Goal: Information Seeking & Learning: Understand process/instructions

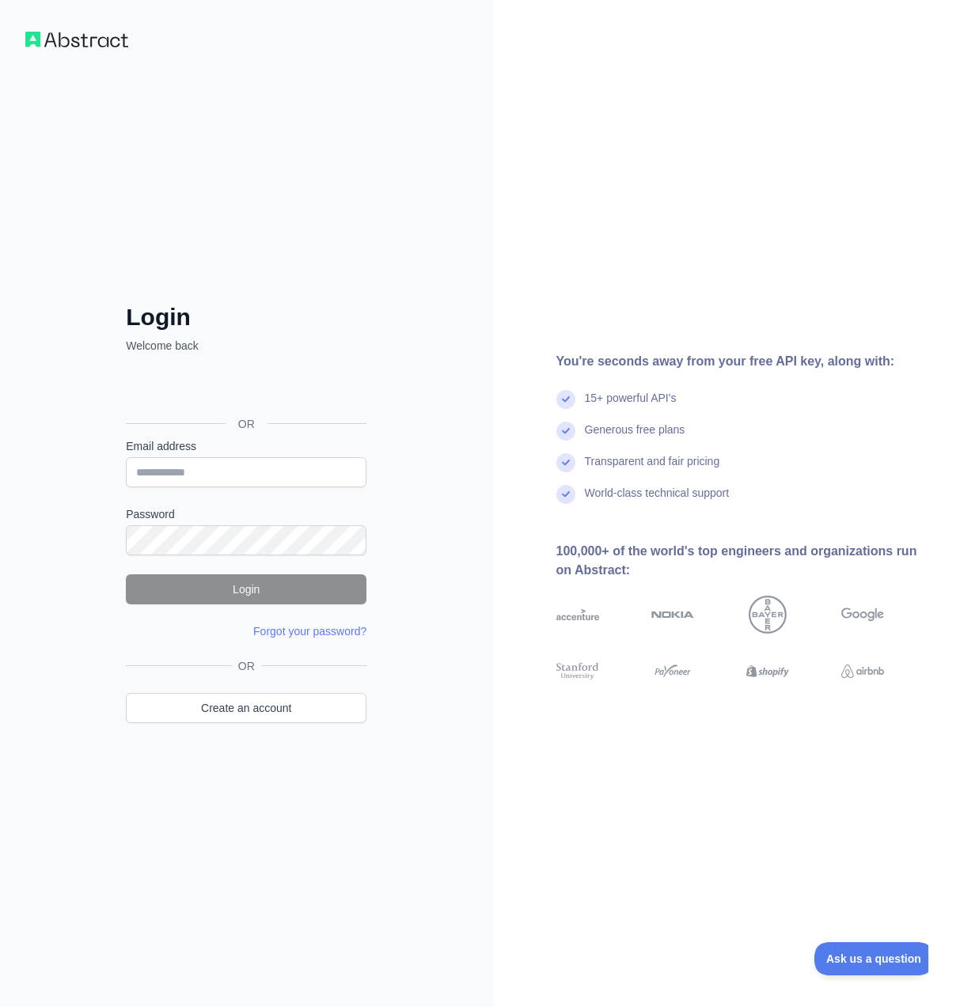
click at [204, 396] on div "Login dengan Google. Dibuka di tab baru" at bounding box center [244, 388] width 237 height 35
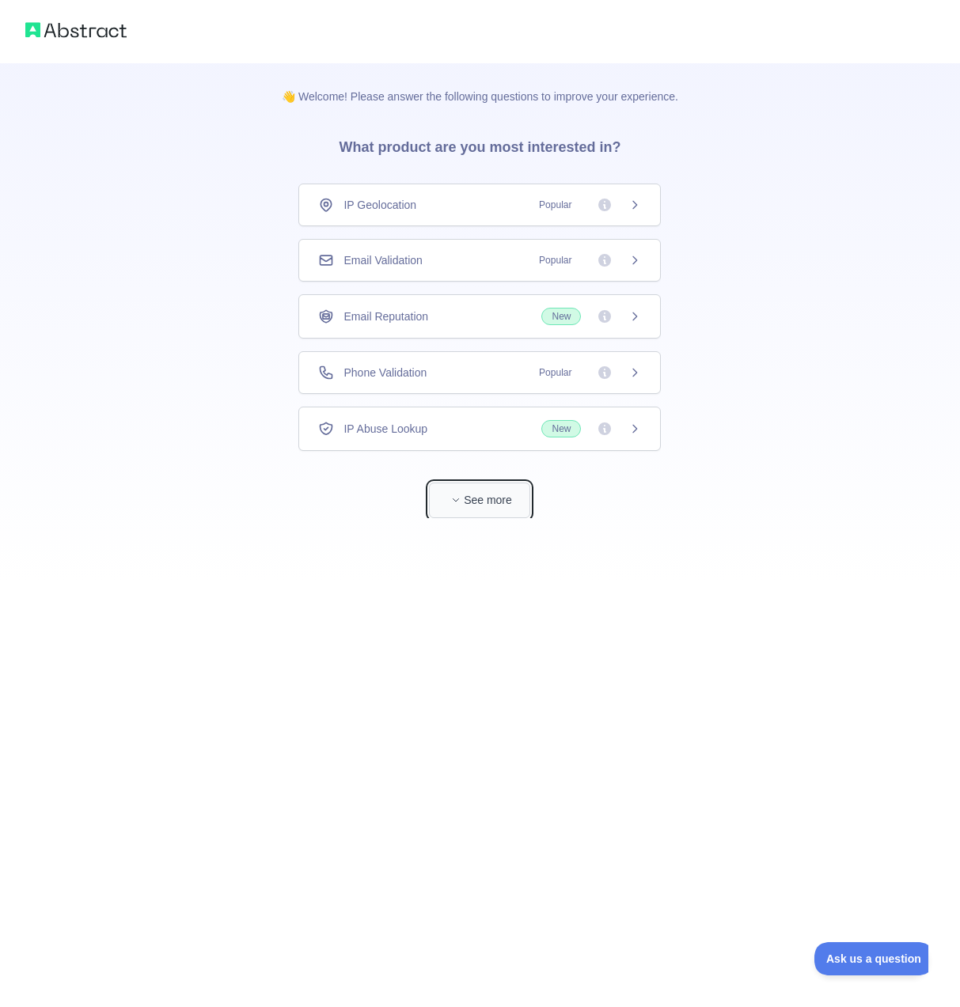
click at [492, 511] on button "See more" at bounding box center [479, 501] width 101 height 36
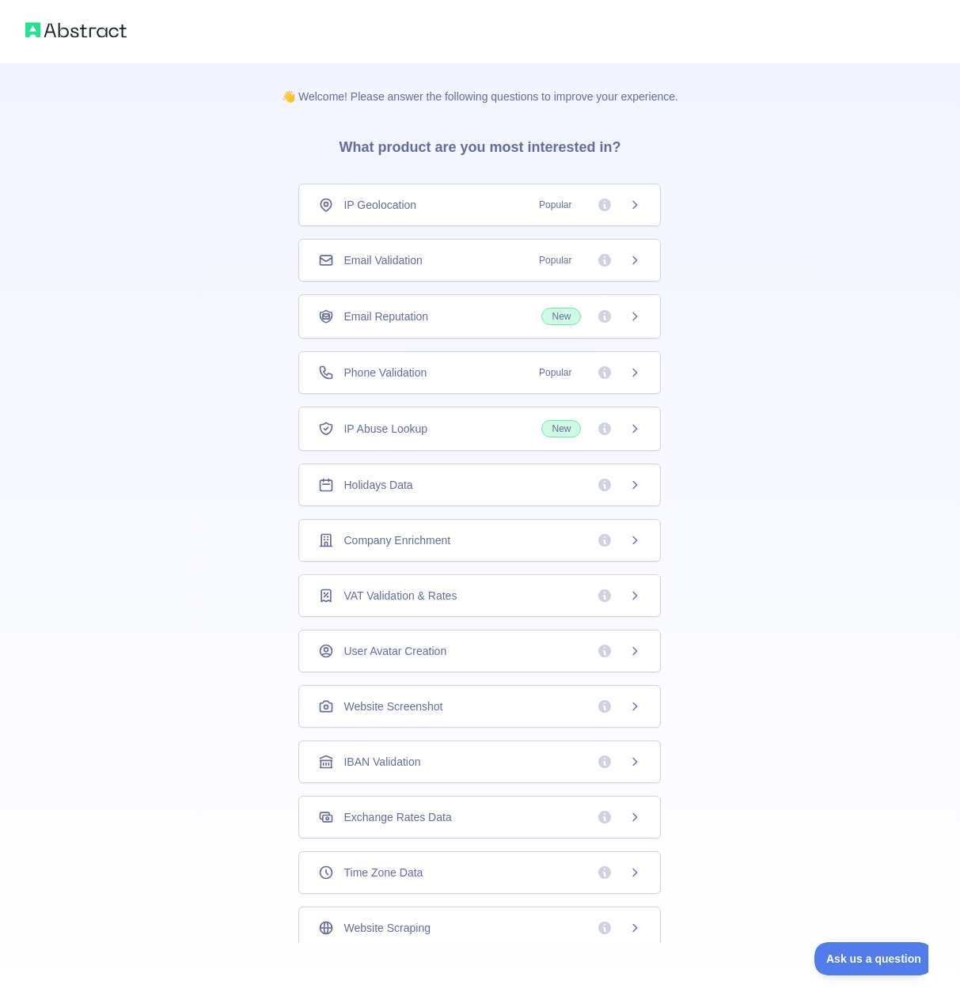
click at [434, 264] on div "Email Validation Popular" at bounding box center [479, 260] width 323 height 16
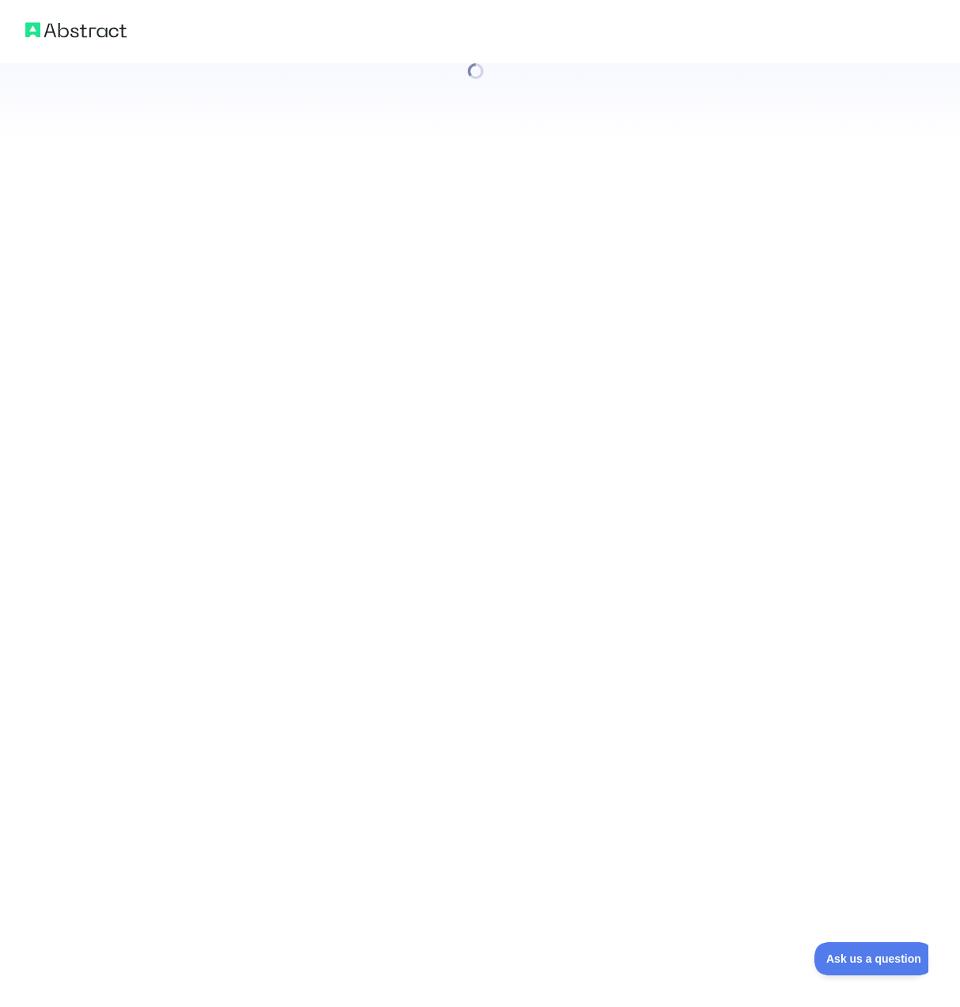
click at [451, 369] on div at bounding box center [480, 503] width 960 height 1007
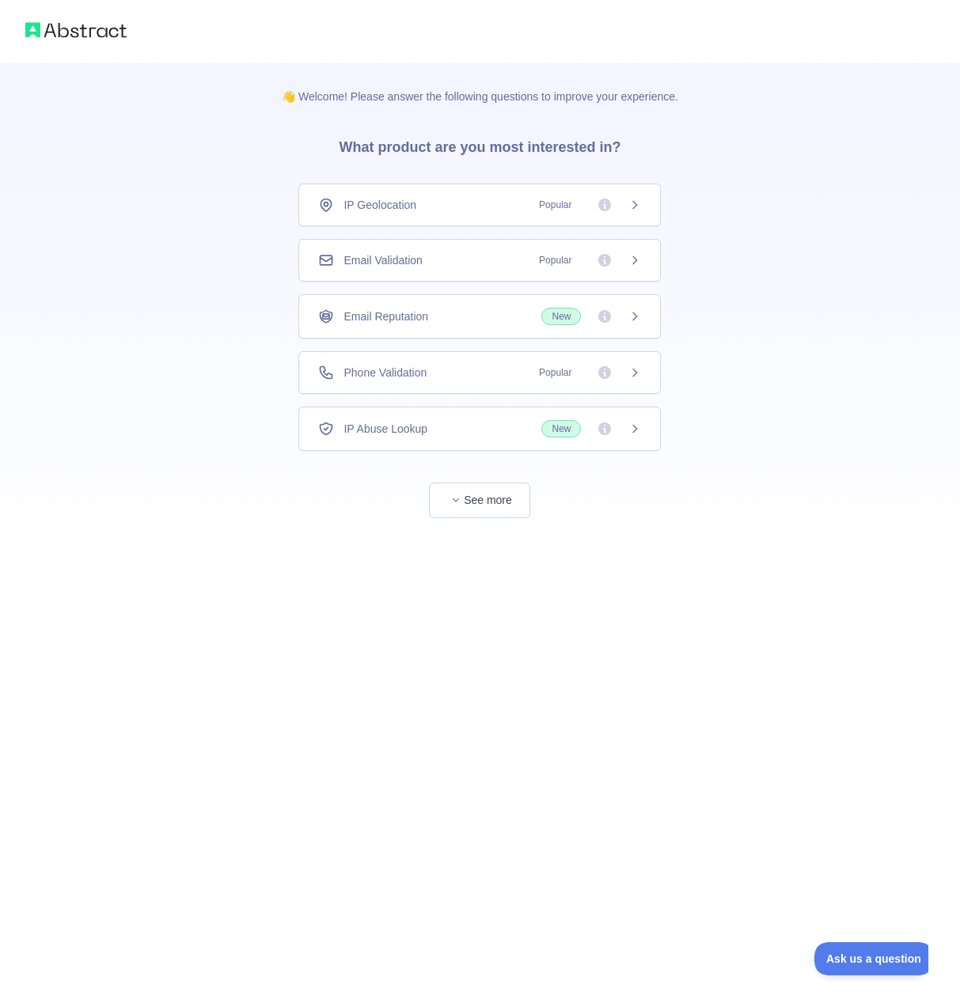
click at [426, 369] on span "Phone Validation" at bounding box center [384, 373] width 83 height 16
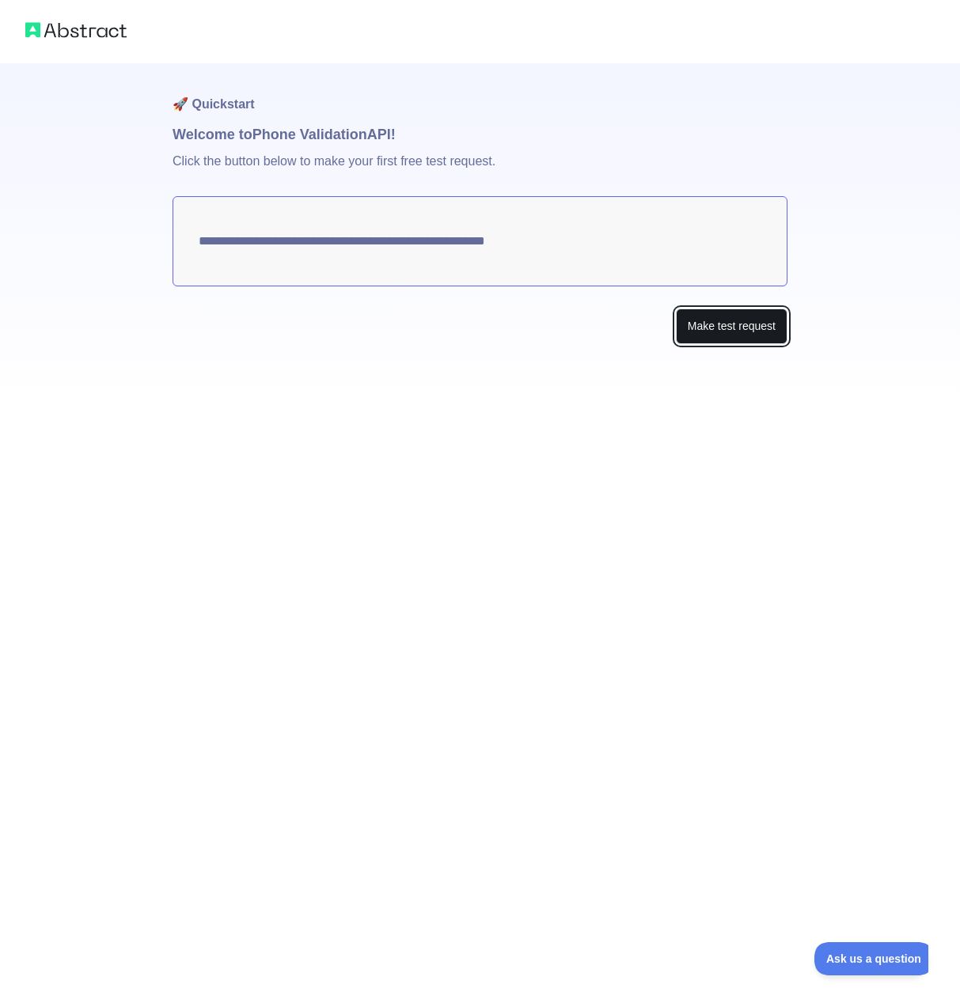
click at [722, 326] on button "Make test request" at bounding box center [732, 327] width 112 height 36
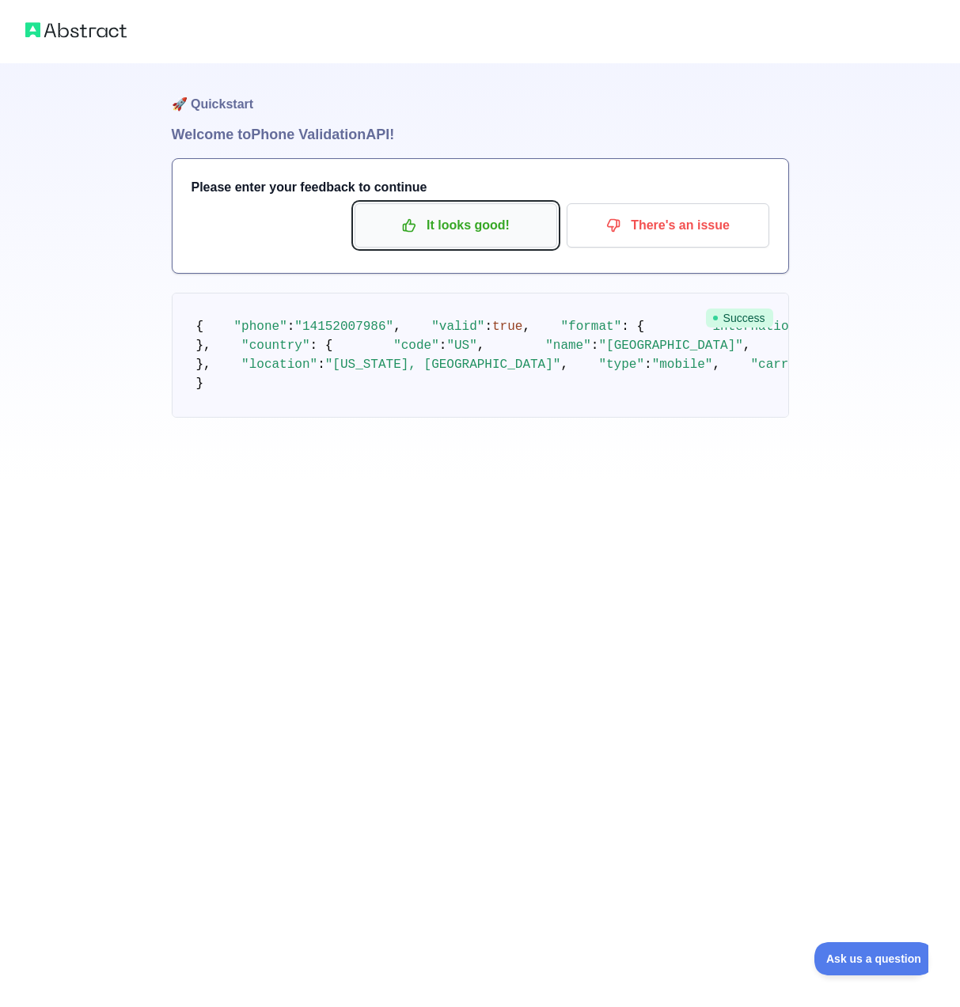
click at [522, 234] on p "It looks good!" at bounding box center [455, 225] width 179 height 27
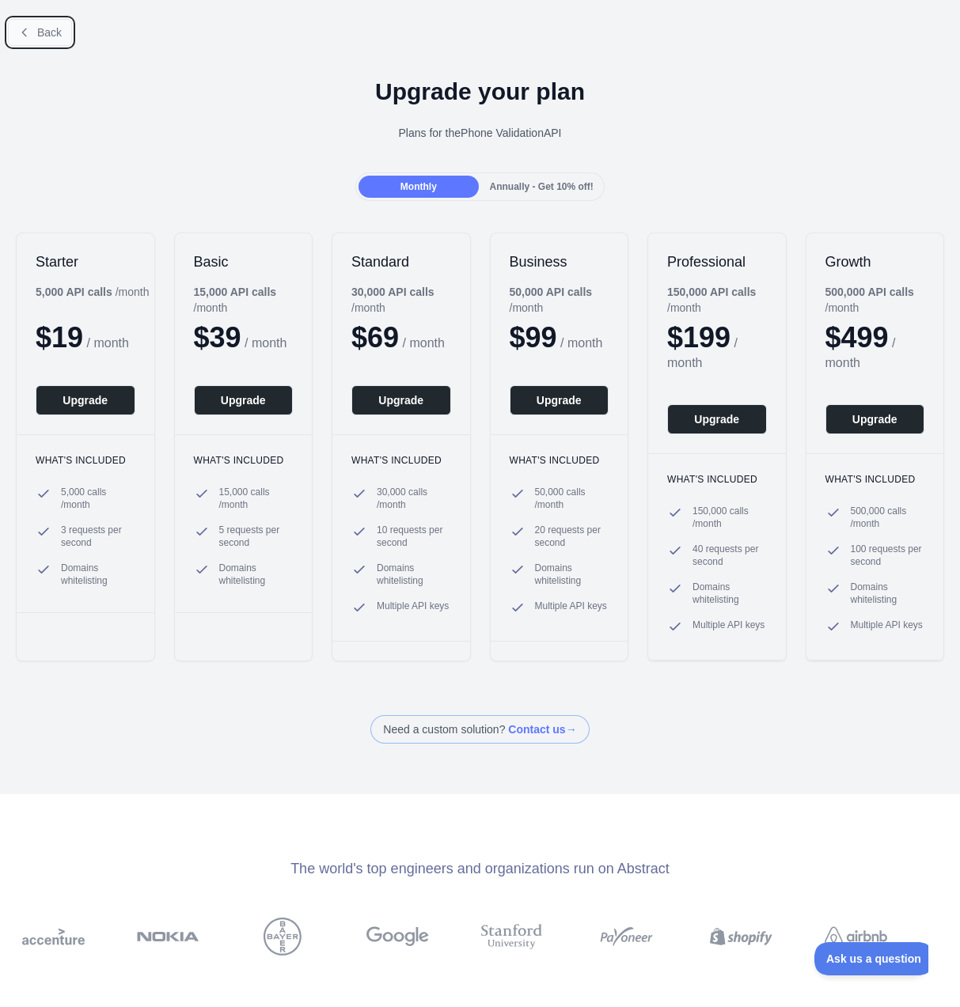
click at [57, 38] on span "Back" at bounding box center [49, 32] width 25 height 13
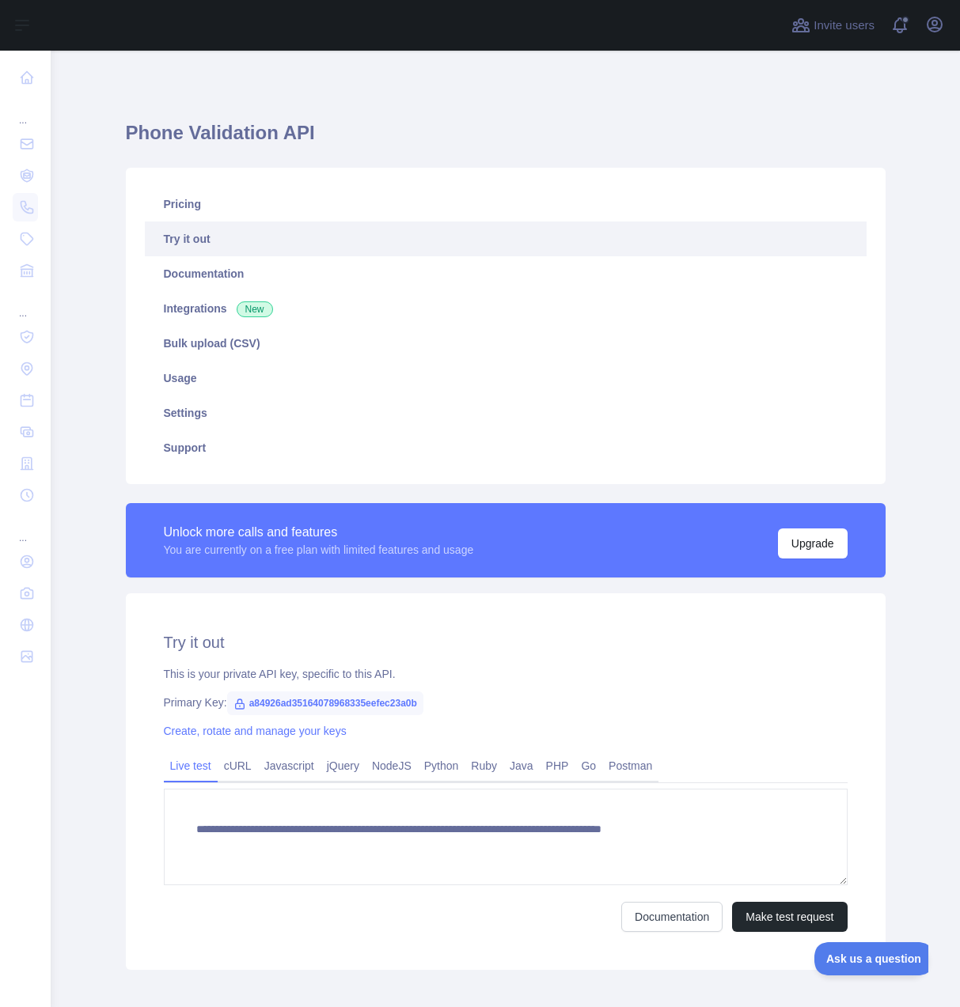
scroll to position [78, 0]
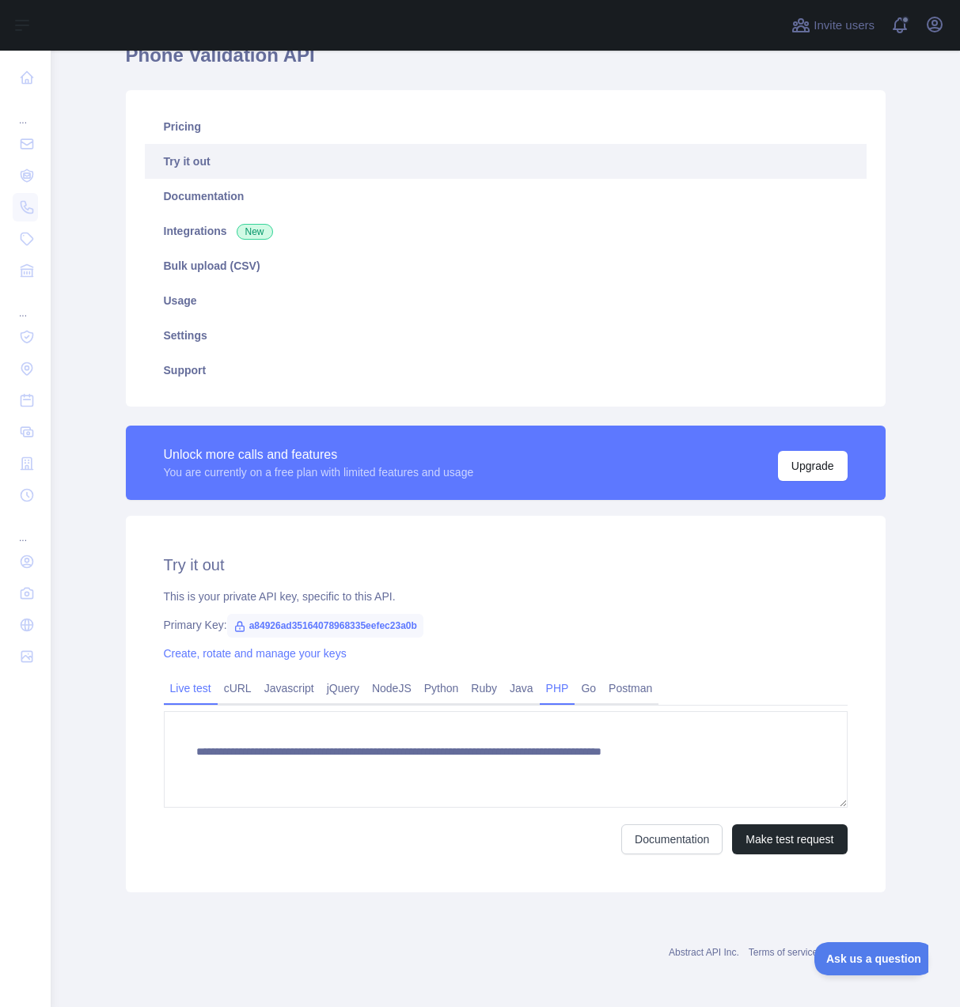
click at [559, 688] on link "PHP" at bounding box center [558, 688] width 36 height 25
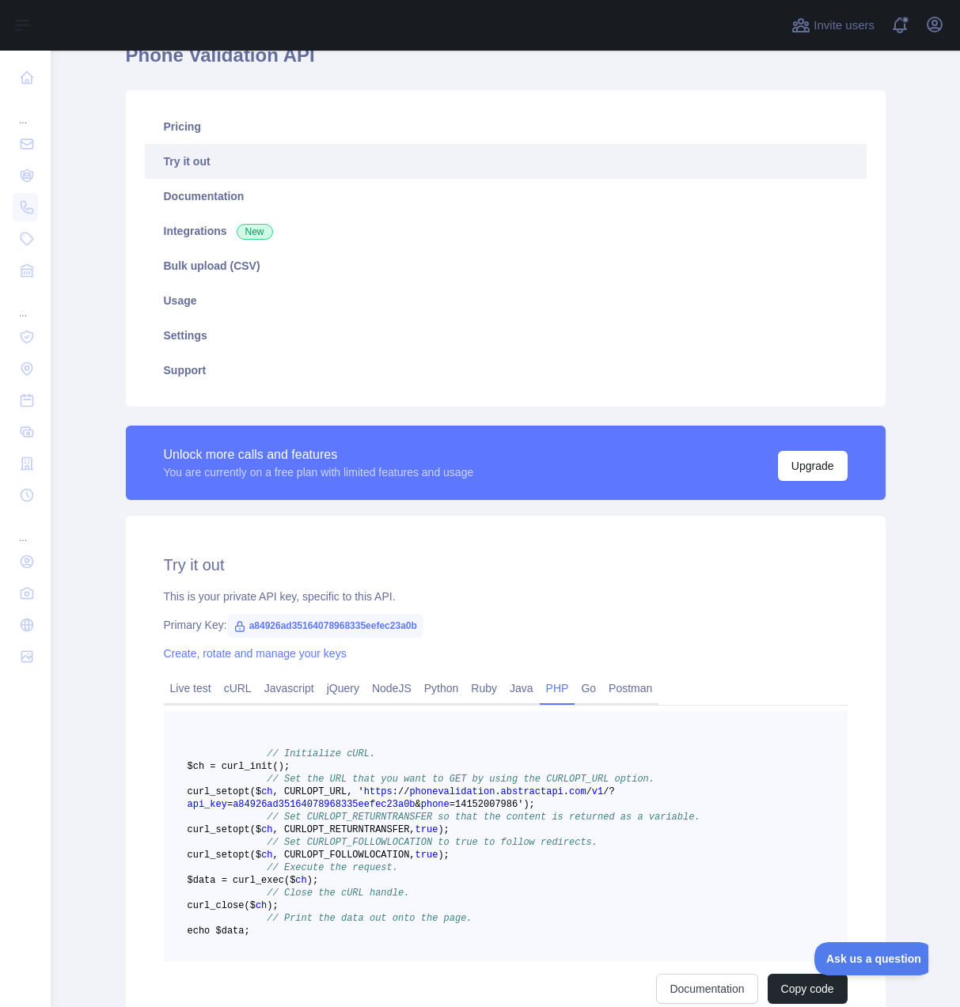
scroll to position [318, 0]
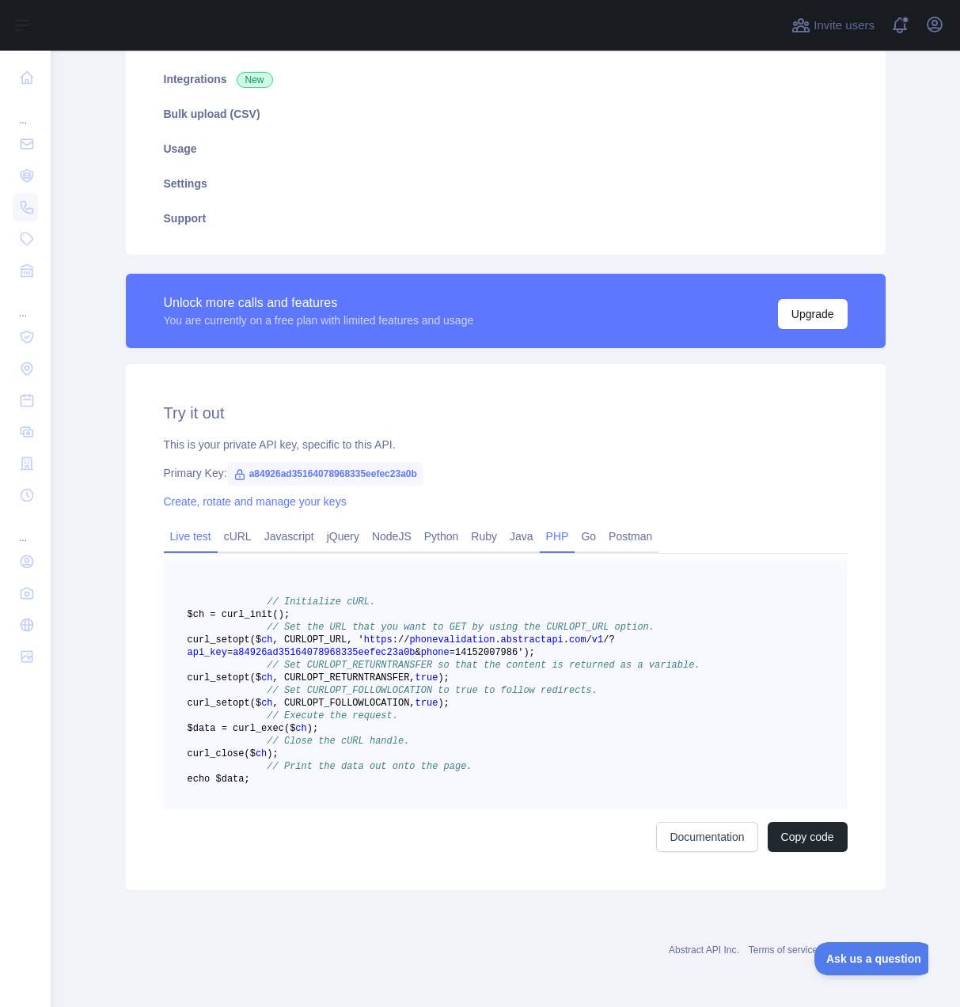
click at [195, 524] on link "Live test" at bounding box center [191, 536] width 54 height 25
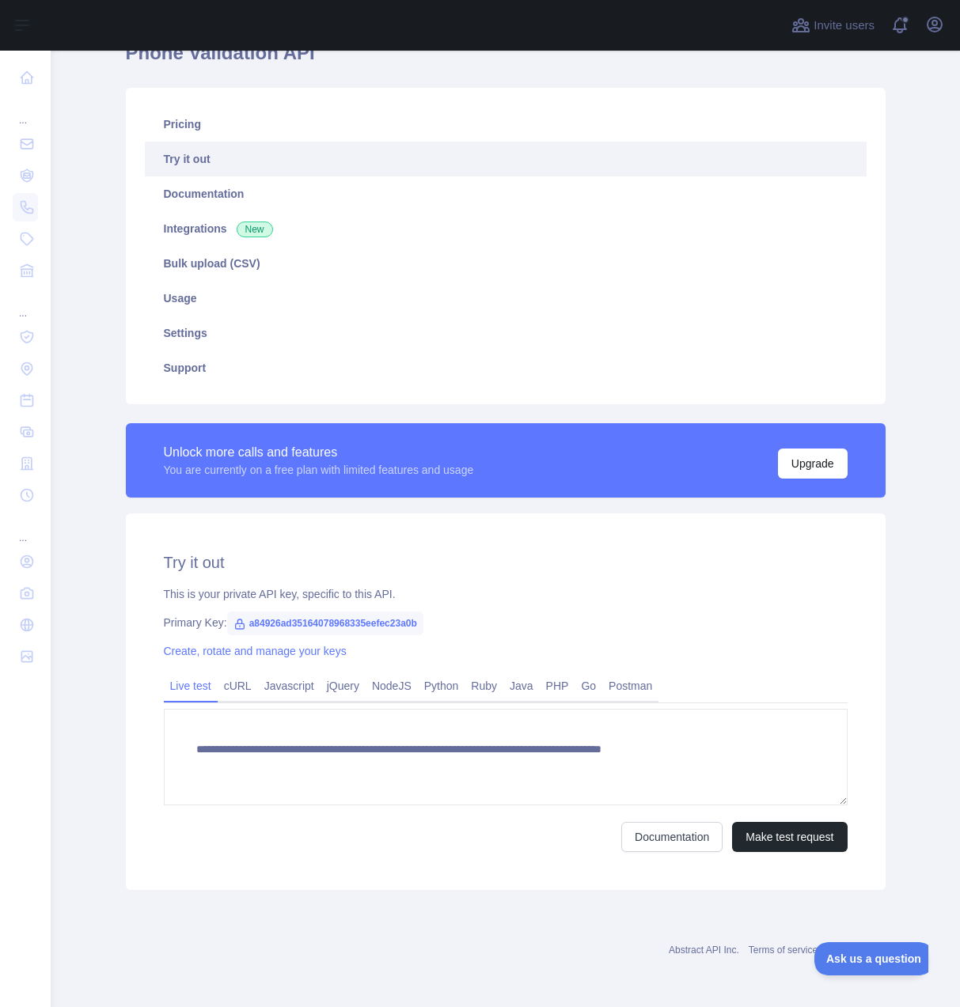
scroll to position [78, 0]
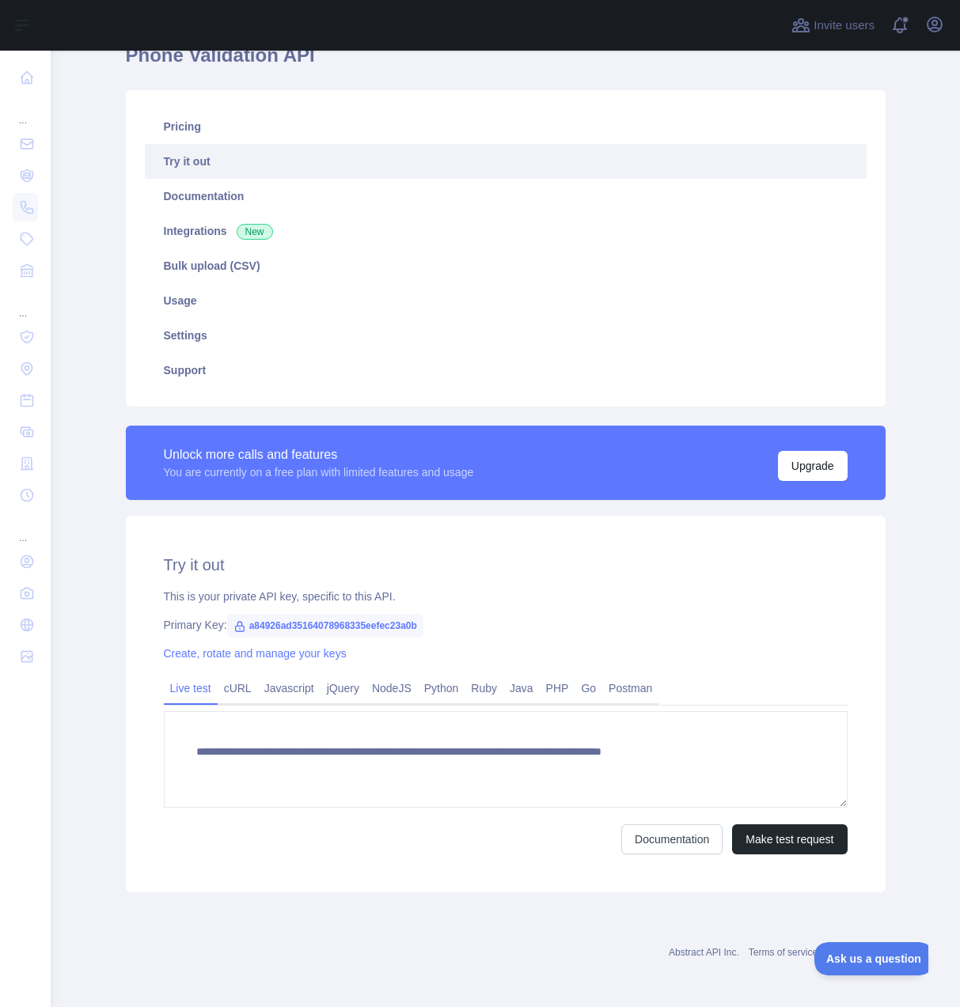
click at [235, 629] on icon at bounding box center [239, 626] width 9 height 9
click at [303, 624] on span "a84926ad35164078968335eefec23a0b" at bounding box center [325, 626] width 196 height 24
click at [386, 628] on span "a84926ad35164078968335eefec23a0b" at bounding box center [325, 626] width 196 height 24
click at [385, 628] on span "a84926ad35164078968335eefec23a0b" at bounding box center [325, 626] width 196 height 24
copy span "a84926ad35164078968335eefec23a0b"
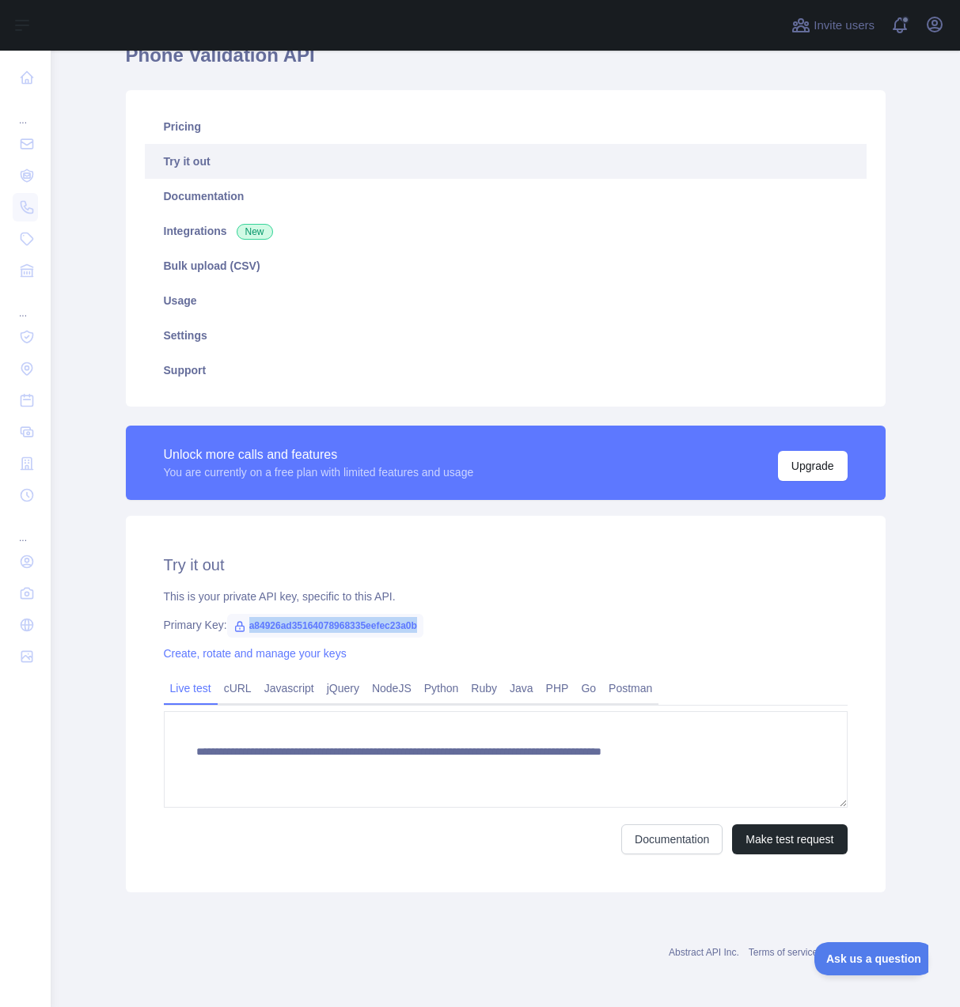
click at [322, 623] on span "a84926ad35164078968335eefec23a0b" at bounding box center [325, 626] width 196 height 24
copy span "a84926ad35164078968335eefec23a0b"
click at [244, 627] on span "a84926ad35164078968335eefec23a0b" at bounding box center [325, 626] width 196 height 24
click at [241, 627] on icon at bounding box center [239, 626] width 13 height 13
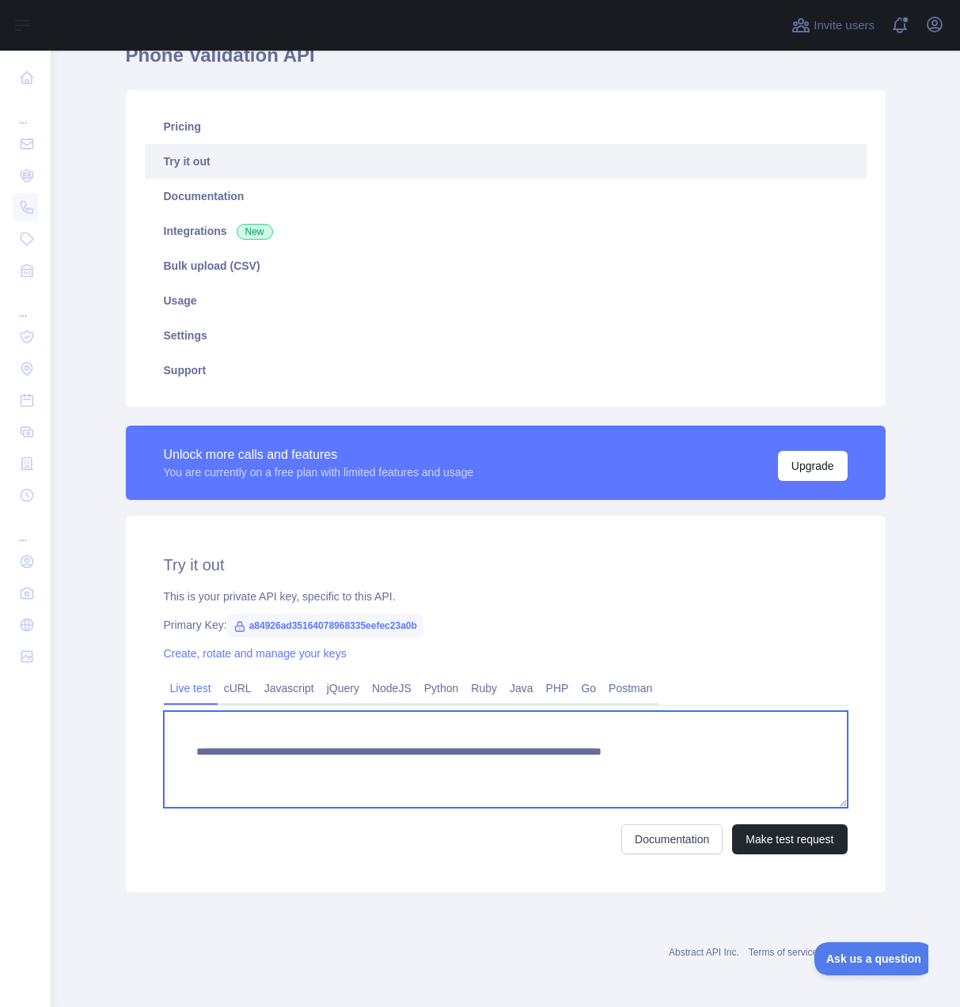
drag, startPoint x: 200, startPoint y: 752, endPoint x: 497, endPoint y: 776, distance: 297.6
click at [497, 776] on textarea "**********" at bounding box center [506, 759] width 684 height 97
click at [645, 772] on textarea "**********" at bounding box center [506, 759] width 684 height 97
click at [806, 762] on textarea "**********" at bounding box center [506, 759] width 684 height 97
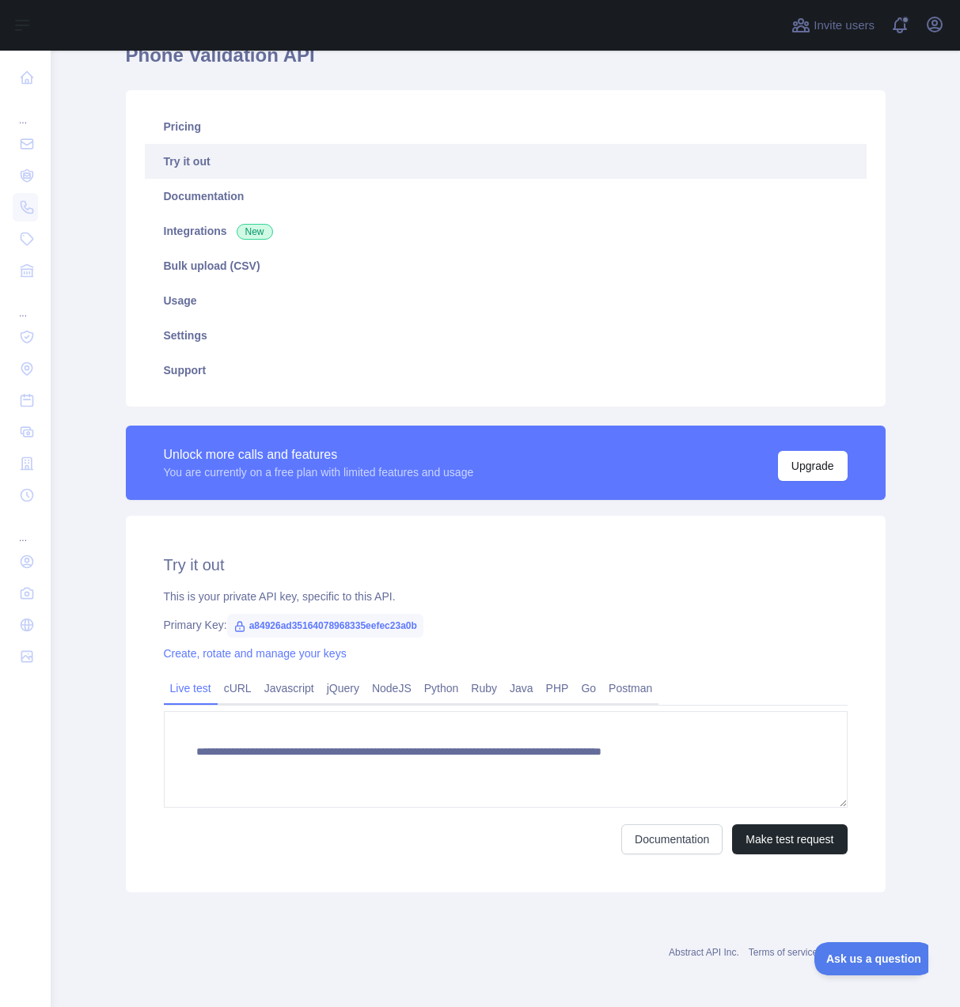
click at [396, 837] on div "Documentation Make test request" at bounding box center [506, 839] width 684 height 30
click at [243, 695] on link "cURL" at bounding box center [238, 688] width 40 height 25
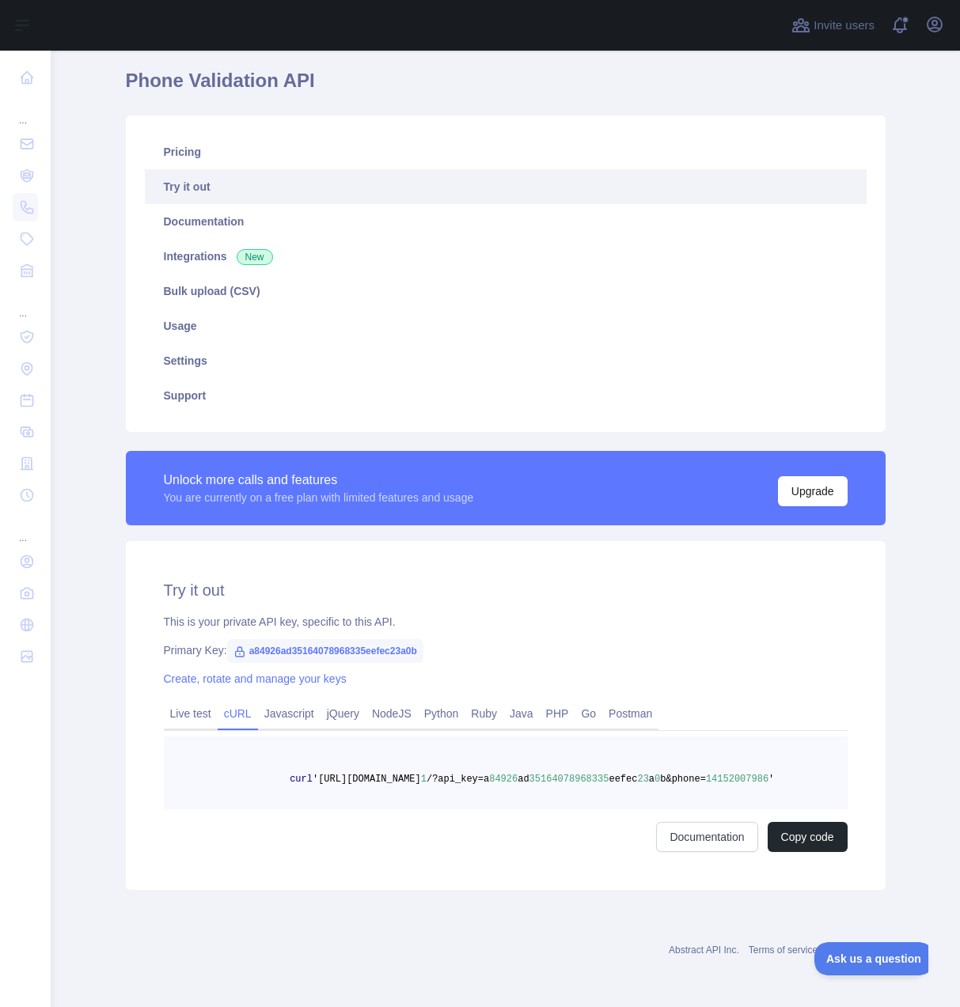
scroll to position [65, 0]
click at [278, 701] on link "Javascript" at bounding box center [289, 713] width 63 height 25
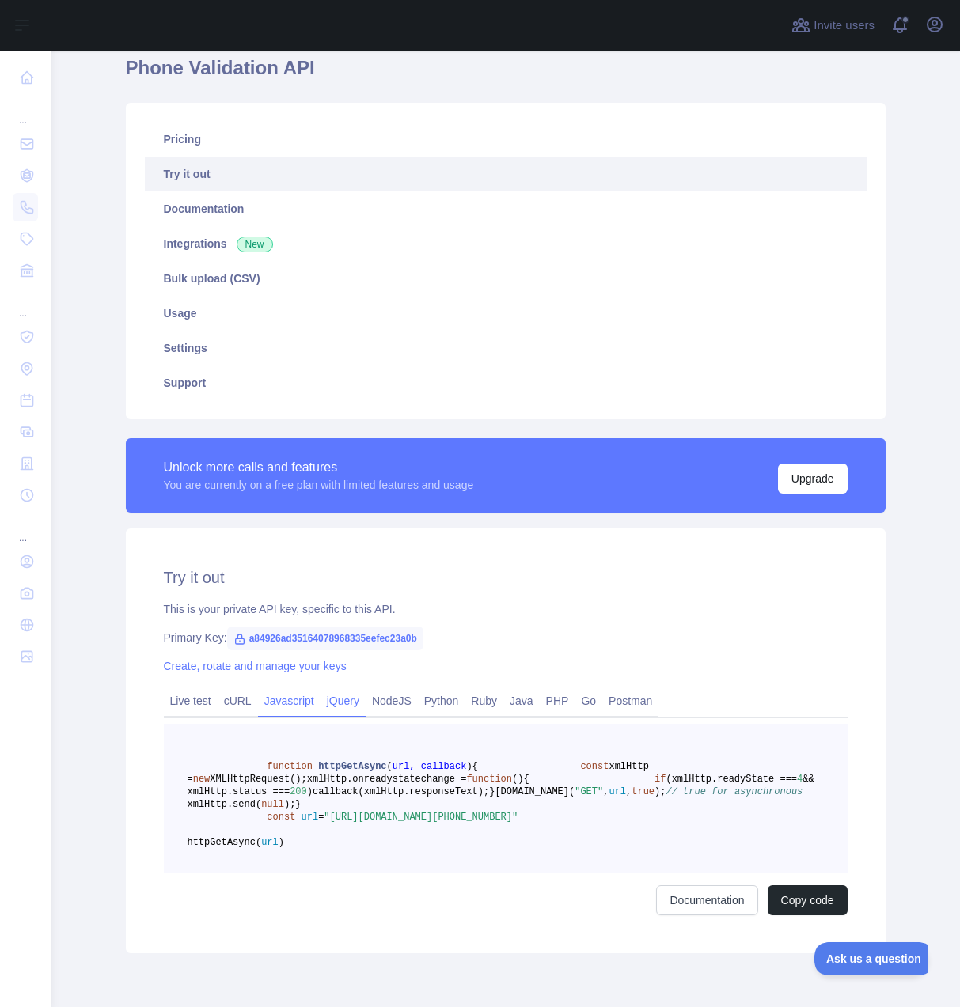
click at [354, 704] on link "jQuery" at bounding box center [342, 700] width 45 height 25
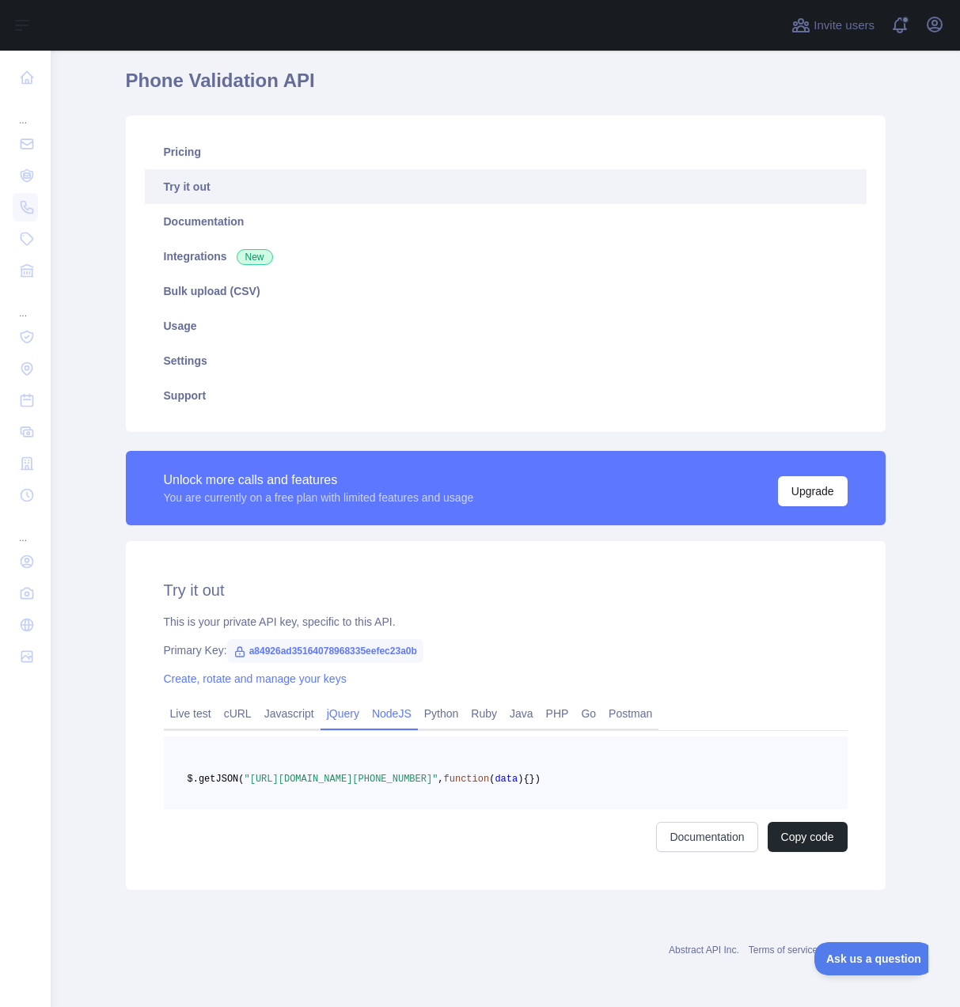
click at [387, 706] on link "NodeJS" at bounding box center [392, 713] width 52 height 25
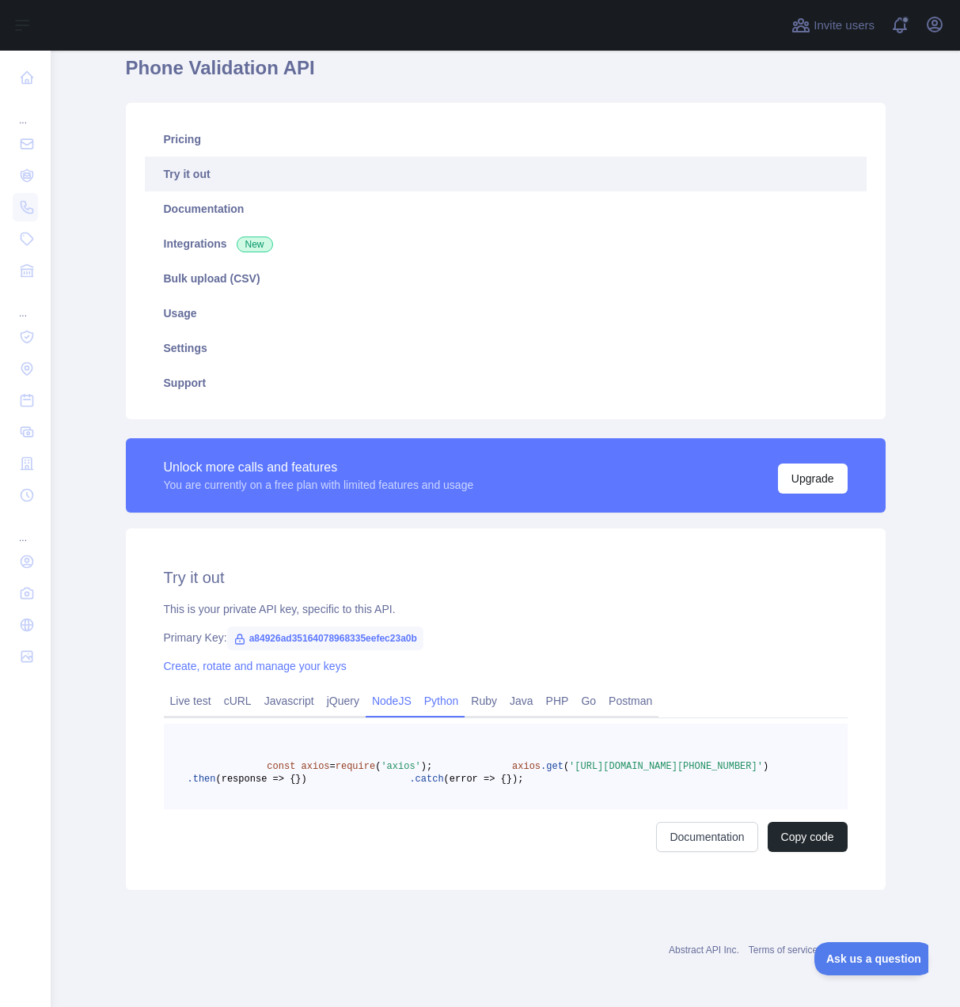
click at [426, 705] on link "Python" at bounding box center [441, 700] width 47 height 25
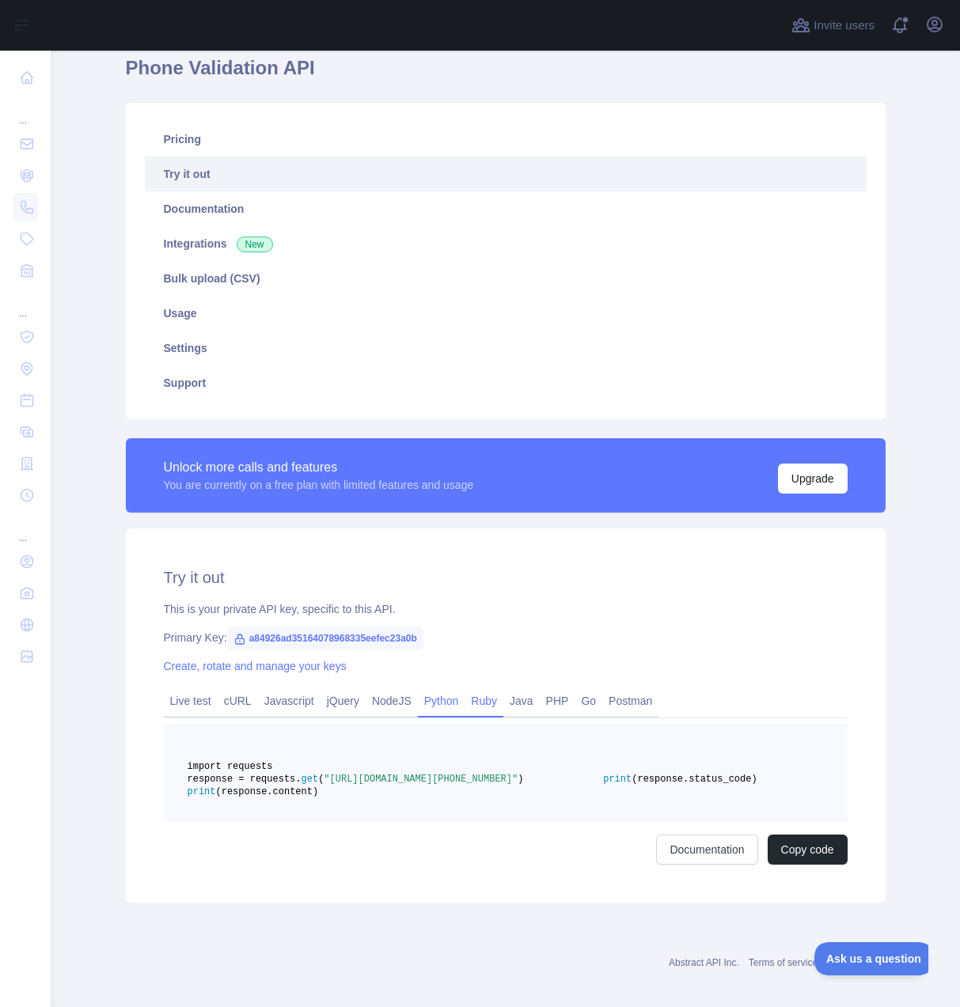
click at [501, 707] on link "Ruby" at bounding box center [483, 700] width 39 height 25
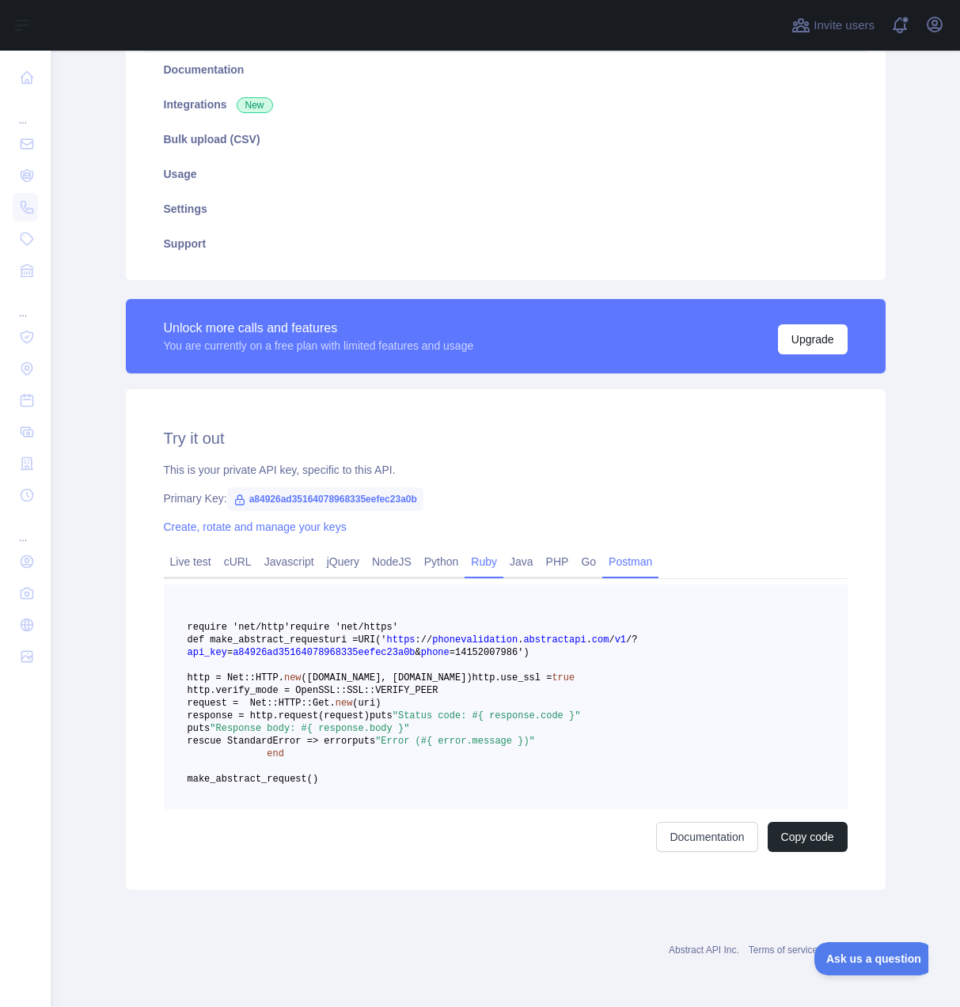
scroll to position [220, 0]
click at [587, 555] on link "Go" at bounding box center [588, 561] width 28 height 25
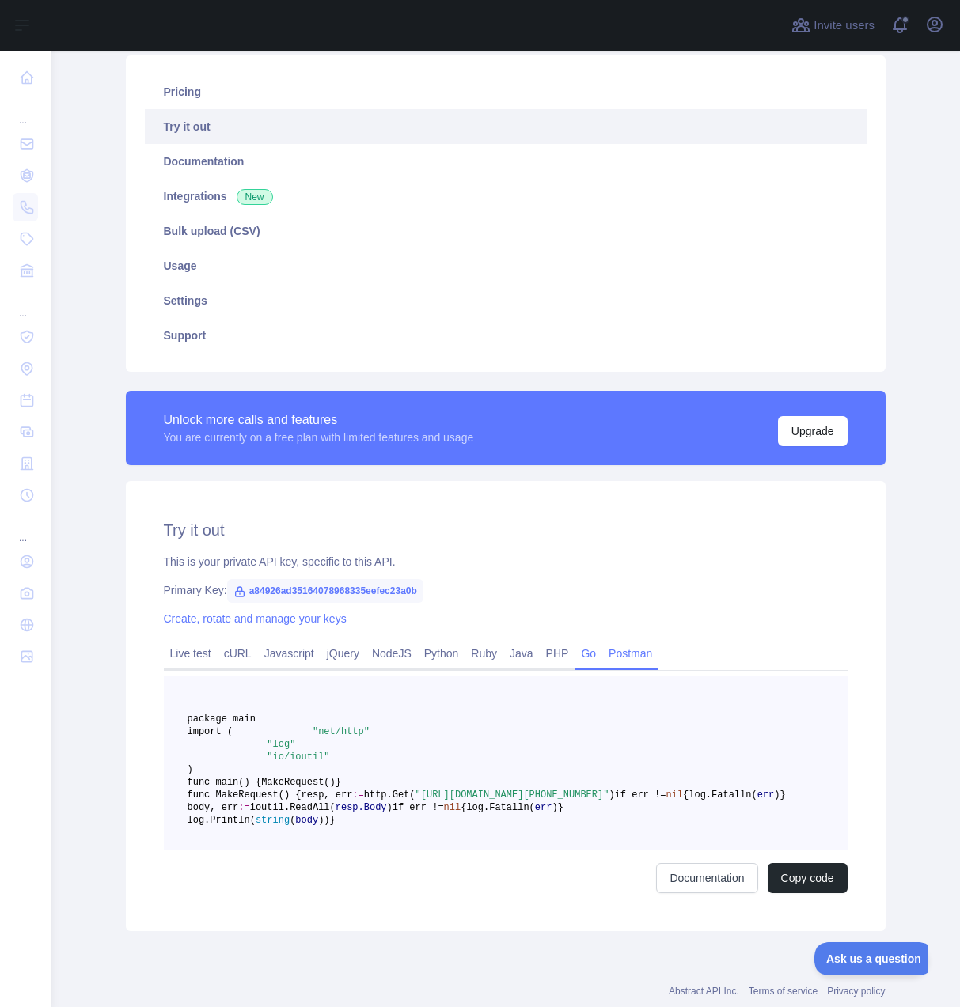
scroll to position [0, 0]
